Goal: Task Accomplishment & Management: Manage account settings

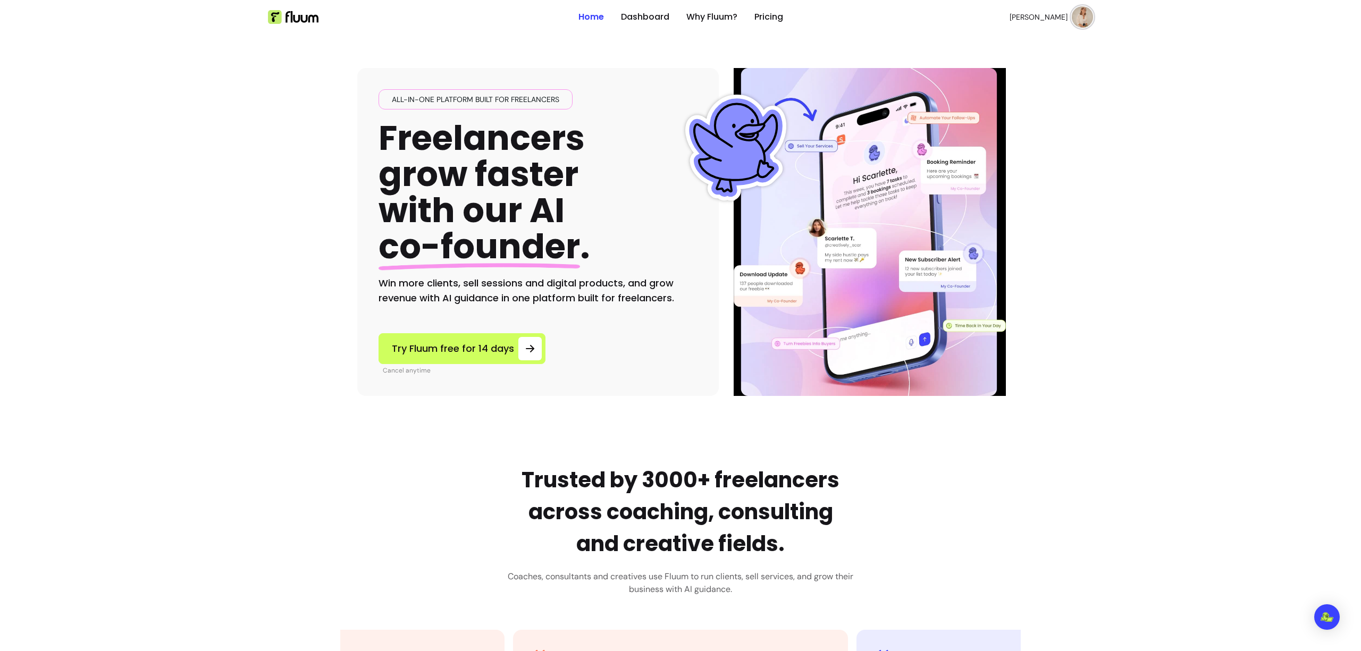
click at [1083, 22] on img at bounding box center [1081, 16] width 21 height 21
click at [1034, 98] on span "Log Out" at bounding box center [1041, 97] width 78 height 11
click at [1017, 22] on link "Login" at bounding box center [1024, 17] width 41 height 20
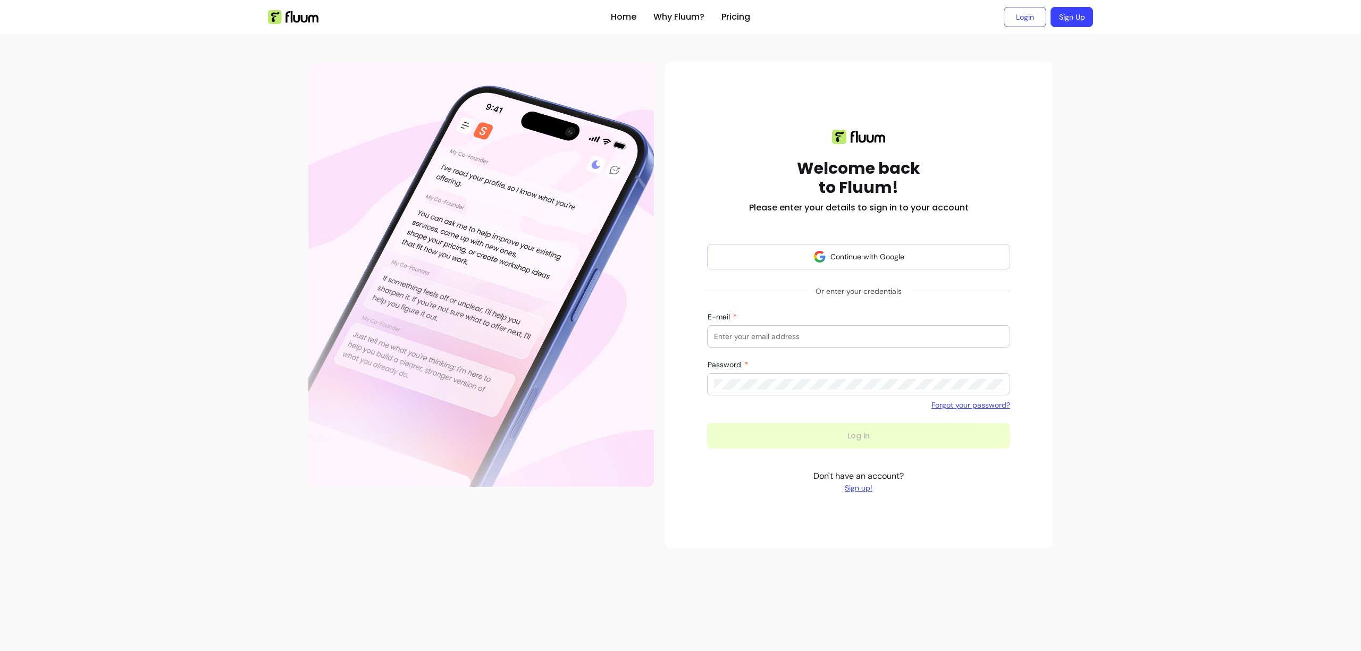
click at [770, 341] on input "E-mail" at bounding box center [858, 336] width 289 height 11
type input "alouacheloan+testtour@gmail.com"
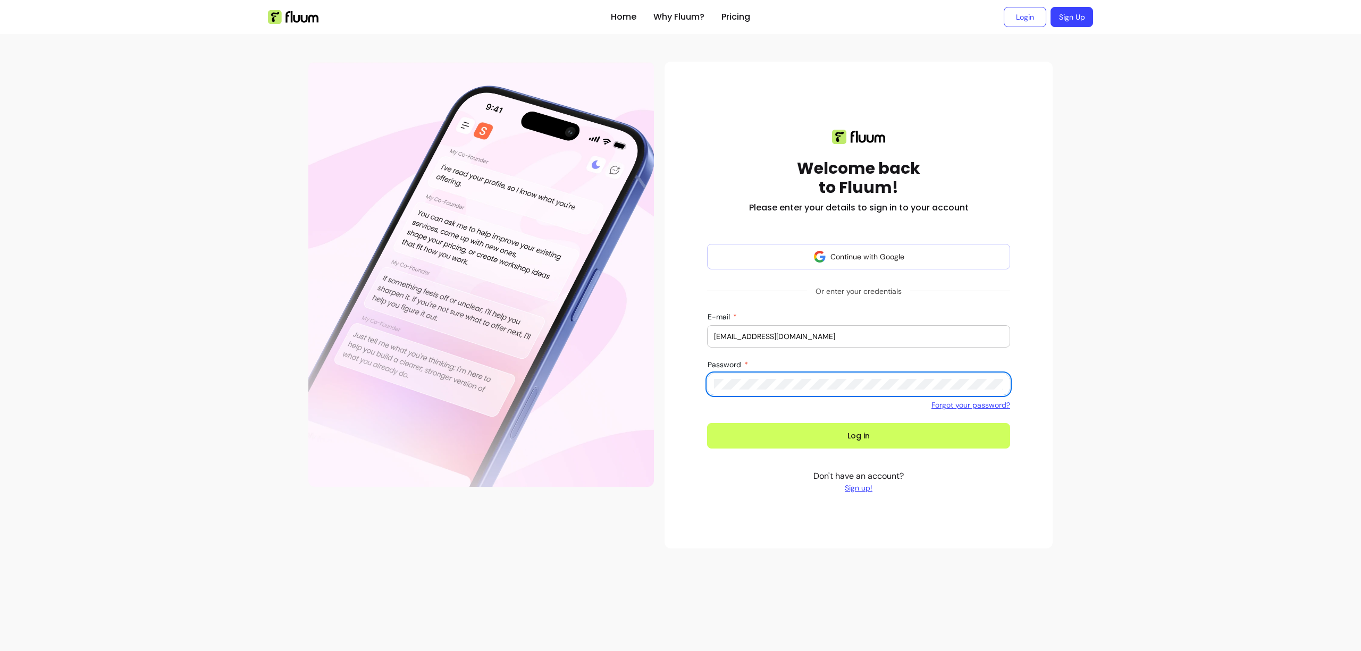
click at [707, 423] on button "Log in" at bounding box center [858, 436] width 303 height 26
